Goal: Find specific page/section: Find specific page/section

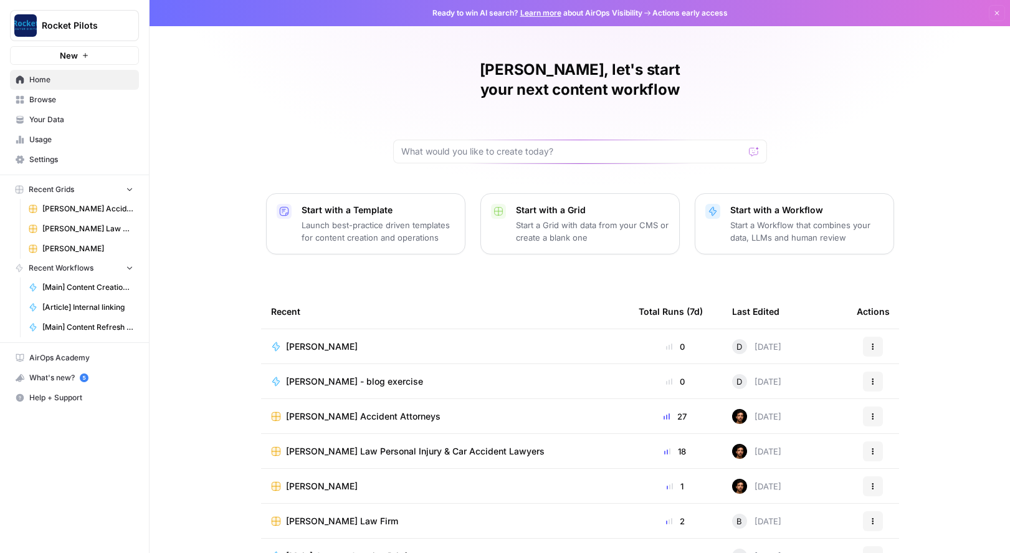
click at [53, 120] on span "Your Data" at bounding box center [81, 119] width 104 height 11
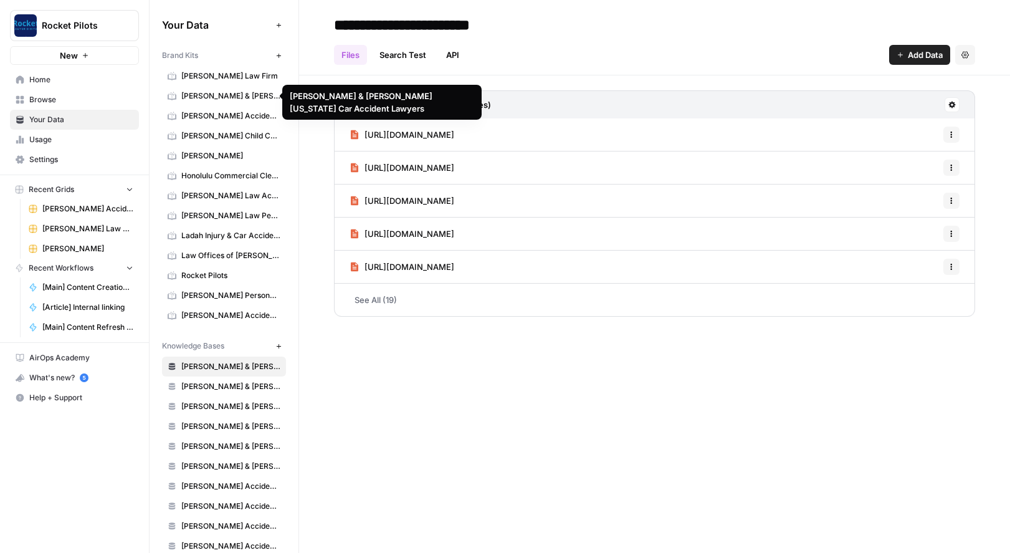
click at [200, 94] on span "[PERSON_NAME] & [PERSON_NAME] [US_STATE] Car Accident Lawyers" at bounding box center [230, 95] width 99 height 11
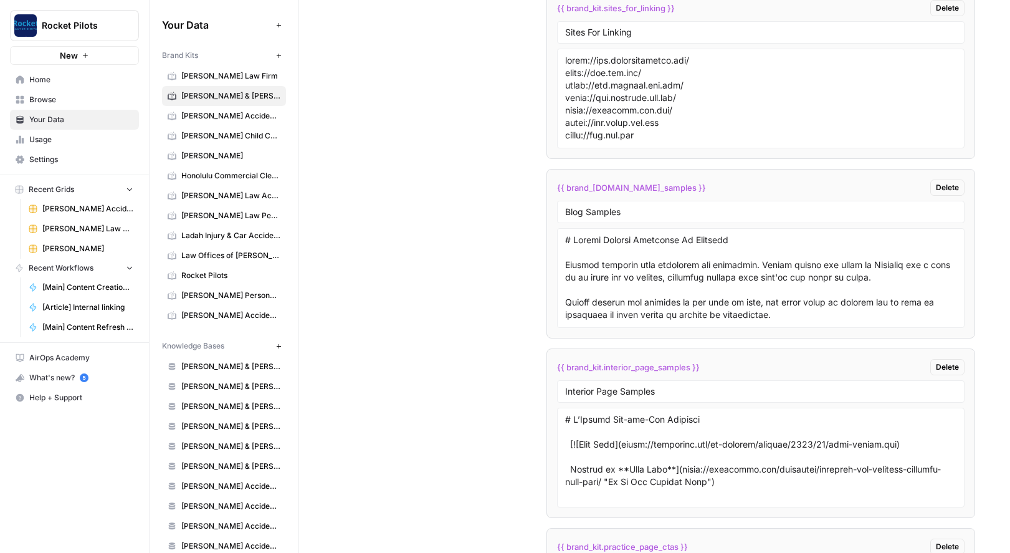
scroll to position [2339, 0]
